Goal: Check status: Check status

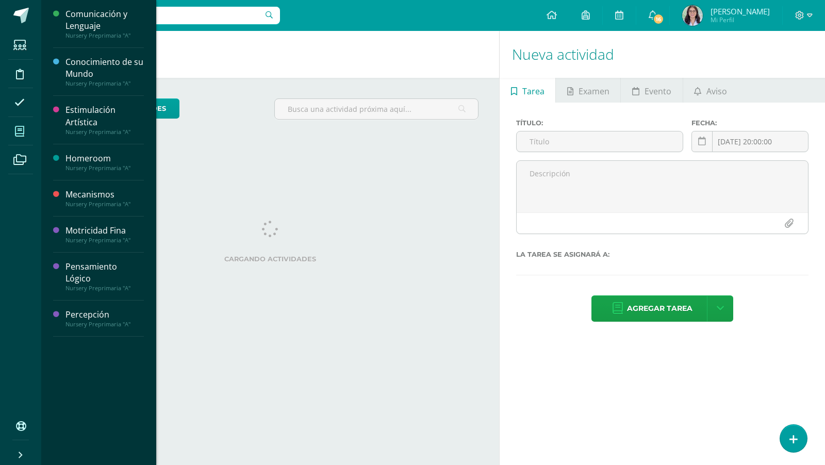
click at [15, 132] on icon at bounding box center [19, 131] width 9 height 10
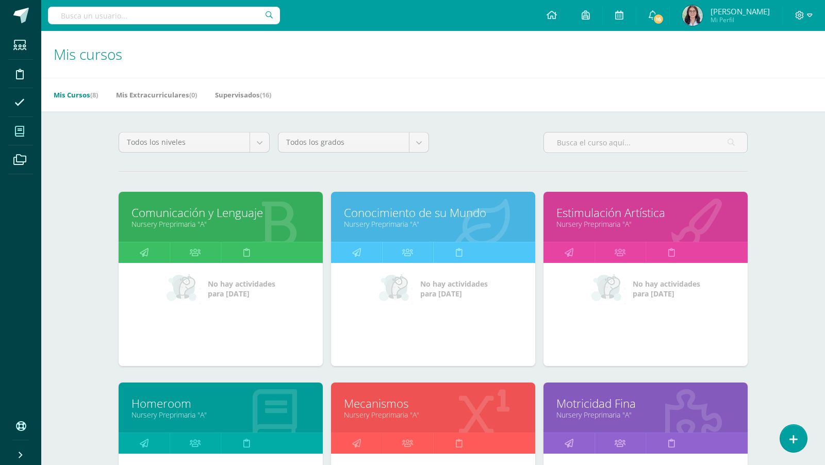
click at [155, 205] on link "Comunicación y Lenguaje" at bounding box center [221, 213] width 179 height 16
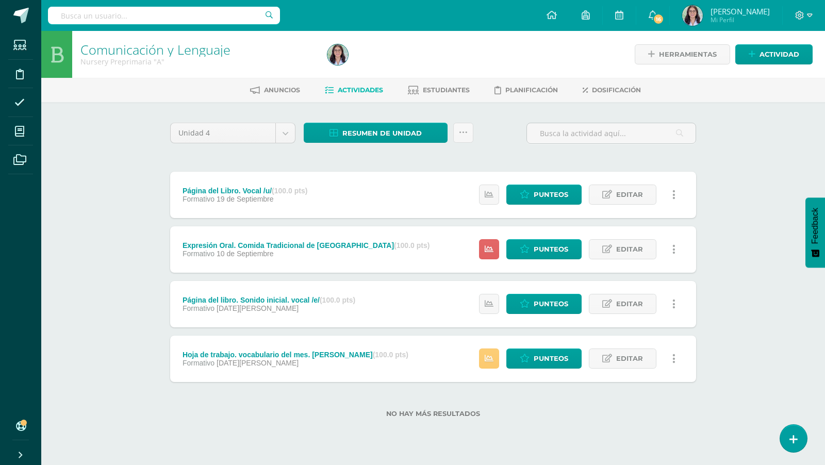
click at [258, 299] on div "Página del libro. Sonido inicial. vocal /e/ (100.0 pts)" at bounding box center [269, 300] width 173 height 8
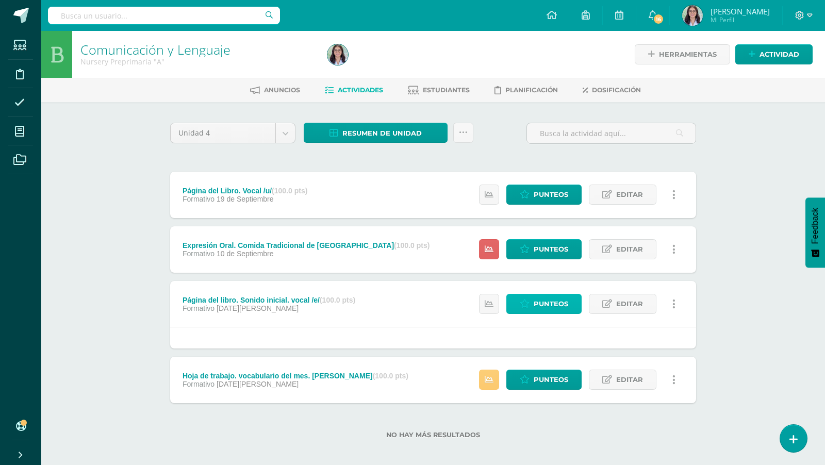
click at [542, 306] on span "Punteos" at bounding box center [551, 304] width 35 height 19
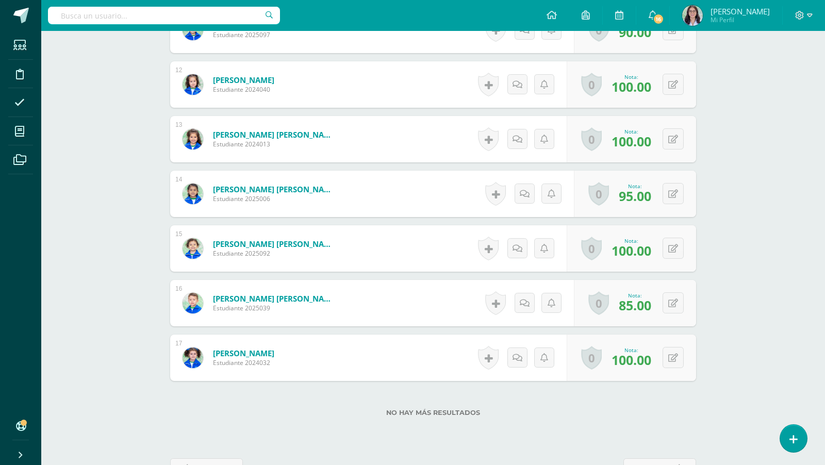
scroll to position [899, 0]
